Goal: Information Seeking & Learning: Learn about a topic

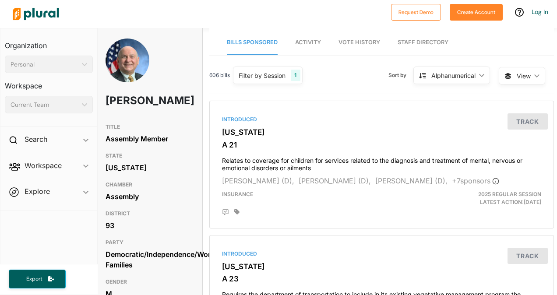
scroll to position [0, 3]
click at [361, 36] on link "Vote History" at bounding box center [360, 42] width 42 height 25
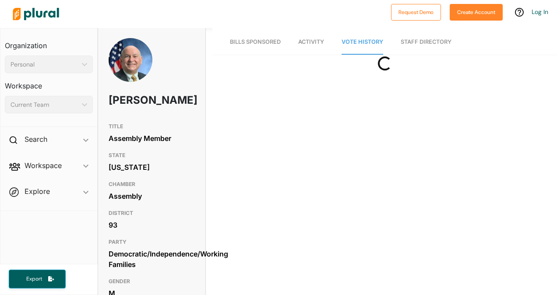
scroll to position [0, 0]
click at [303, 46] on link "Activity" at bounding box center [311, 42] width 26 height 25
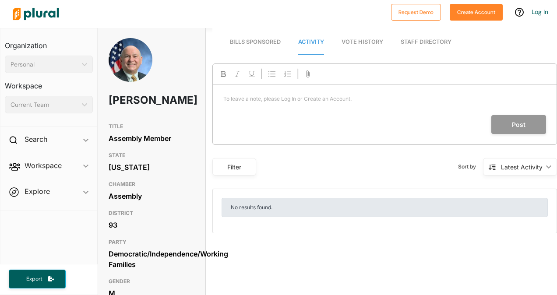
click at [415, 40] on link "Staff Directory" at bounding box center [426, 42] width 51 height 25
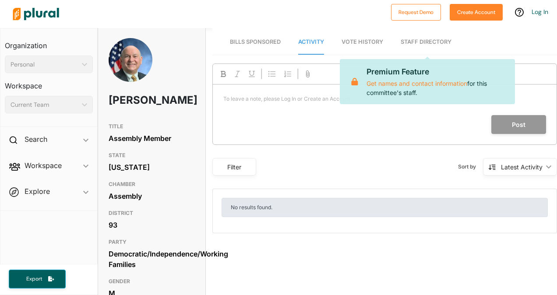
scroll to position [0, 0]
click at [350, 43] on span "Vote History" at bounding box center [363, 42] width 42 height 7
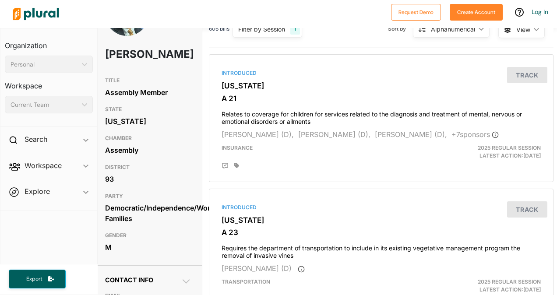
scroll to position [0, 4]
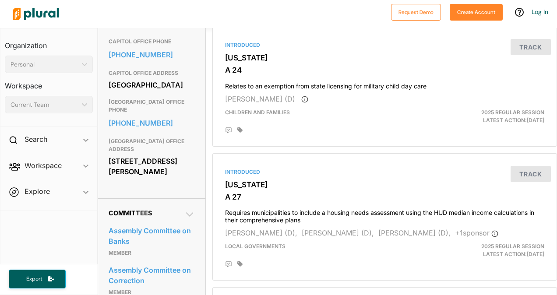
scroll to position [343, 0]
